Goal: Task Accomplishment & Management: Manage account settings

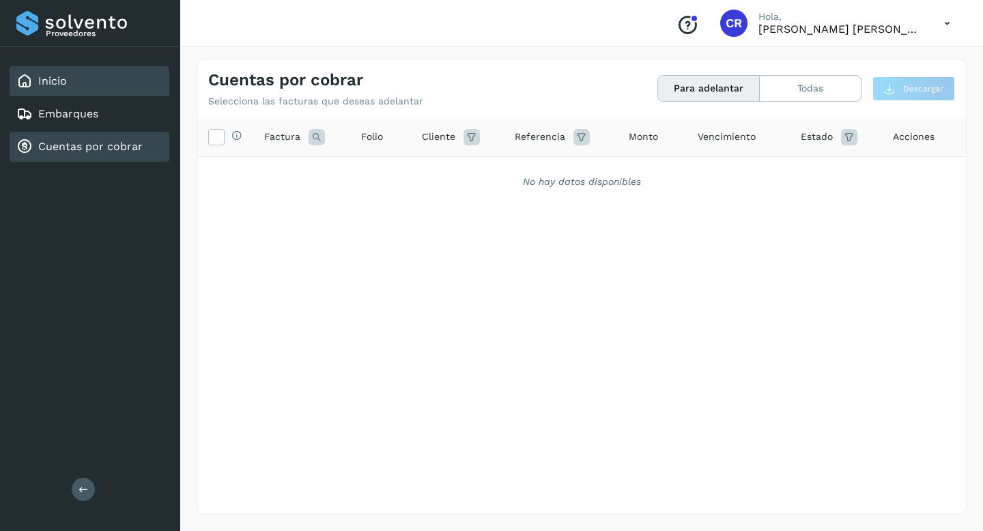
click at [107, 76] on div "Inicio" at bounding box center [90, 81] width 160 height 30
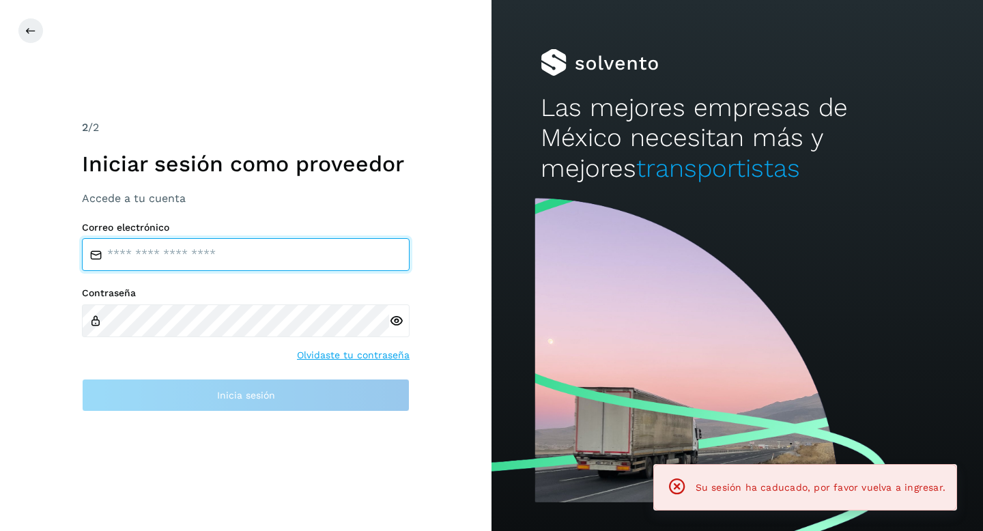
type input "**********"
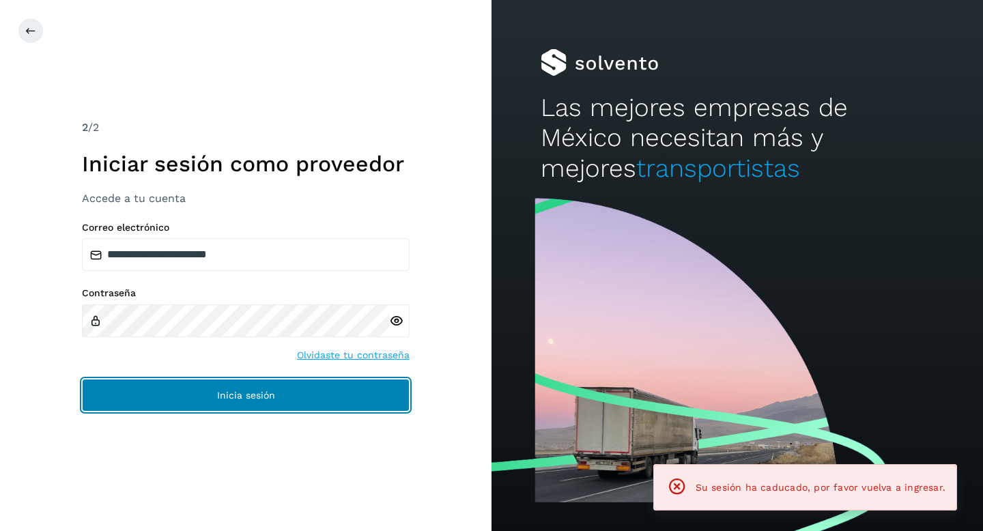
click at [173, 399] on button "Inicia sesión" at bounding box center [246, 395] width 328 height 33
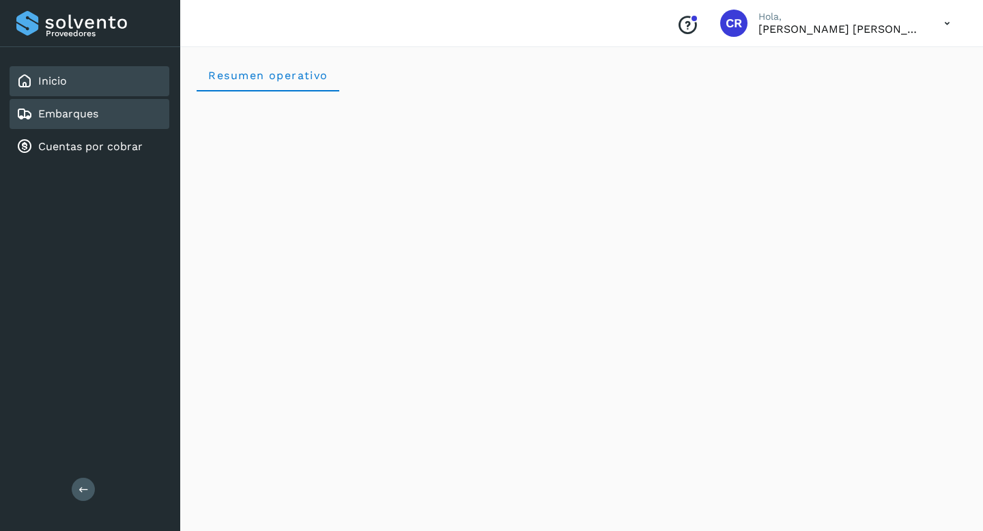
click at [106, 111] on div "Embarques" at bounding box center [90, 114] width 160 height 30
click at [106, 85] on div "Inicio" at bounding box center [90, 81] width 160 height 30
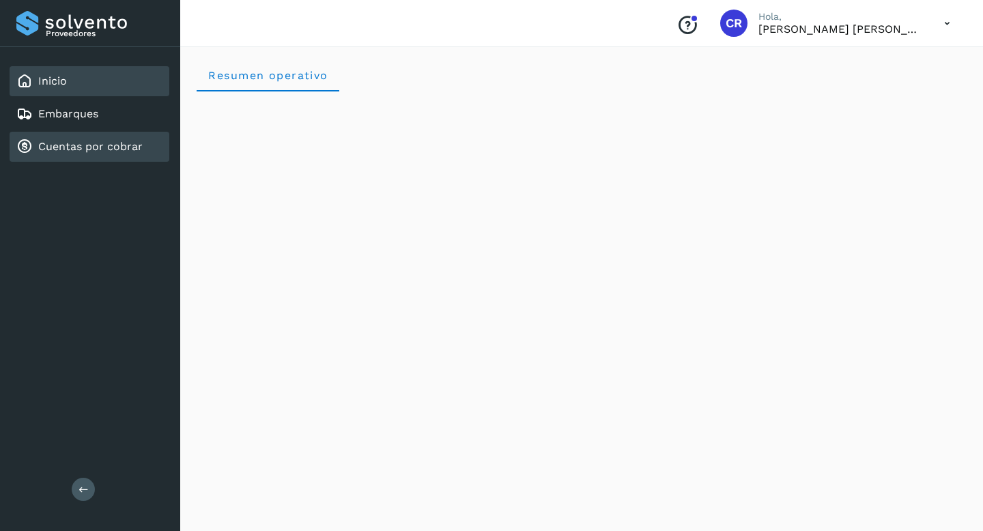
click at [114, 148] on link "Cuentas por cobrar" at bounding box center [90, 146] width 104 height 13
